Goal: Find specific page/section: Find specific page/section

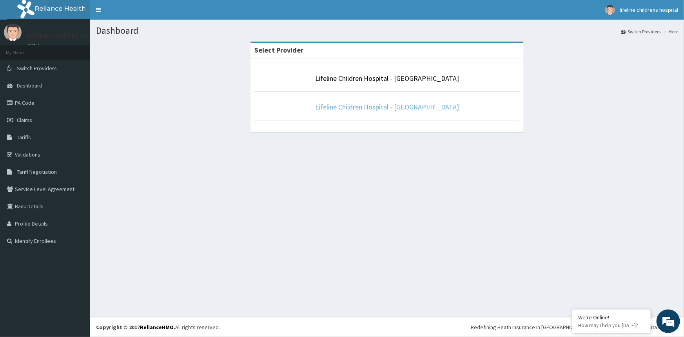
click at [381, 107] on link "Lifeline Children Hospital - [GEOGRAPHIC_DATA]" at bounding box center [387, 106] width 144 height 9
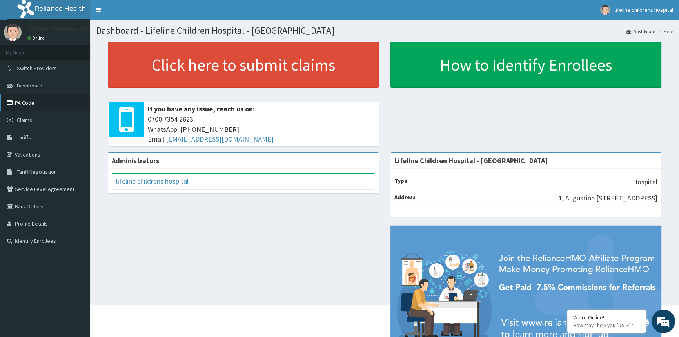
click at [39, 105] on link "PA Code" at bounding box center [45, 102] width 90 height 17
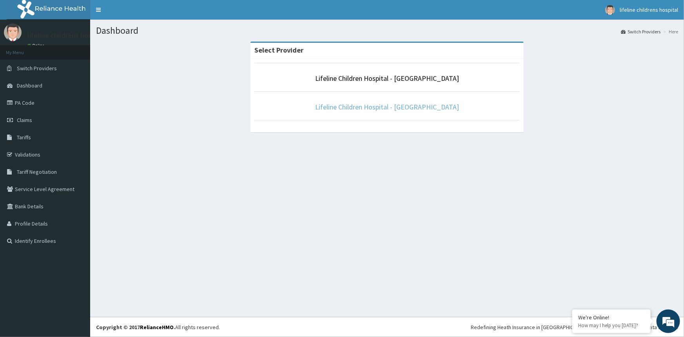
click at [415, 109] on link "Lifeline Children Hospital - [GEOGRAPHIC_DATA]" at bounding box center [387, 106] width 144 height 9
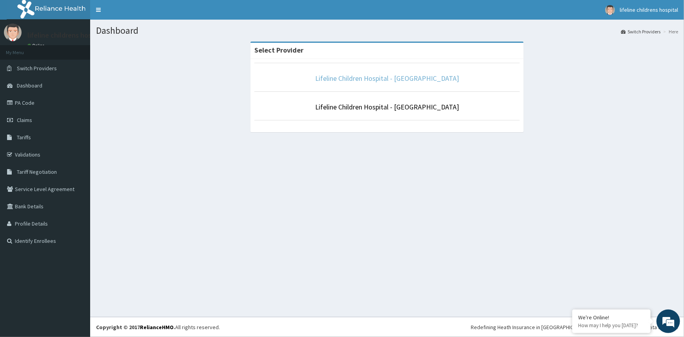
click at [422, 75] on link "Lifeline Children Hospital - [GEOGRAPHIC_DATA]" at bounding box center [387, 78] width 144 height 9
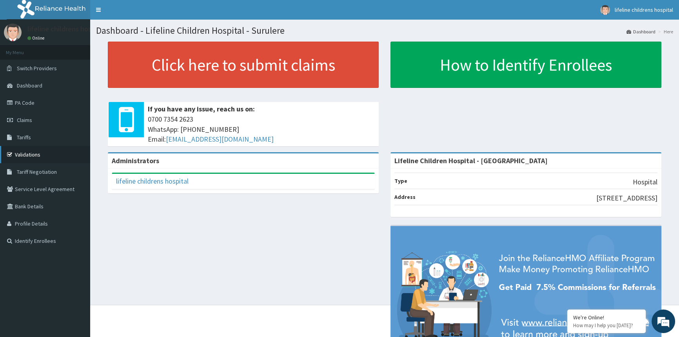
click at [9, 156] on icon at bounding box center [11, 154] width 8 height 5
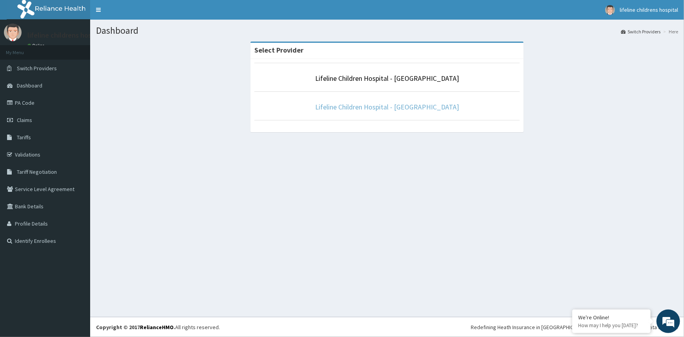
click at [403, 106] on link "Lifeline Children Hospital - [GEOGRAPHIC_DATA]" at bounding box center [387, 106] width 144 height 9
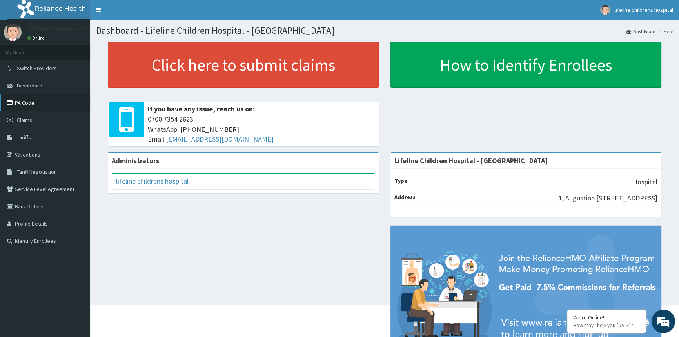
click at [34, 105] on link "PA Code" at bounding box center [45, 102] width 90 height 17
